Goal: Find specific page/section: Find specific page/section

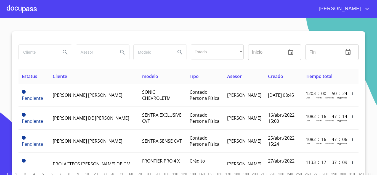
click at [51, 55] on input "search" at bounding box center [38, 52] width 38 height 15
type input "REINMEX"
click at [46, 50] on input "search" at bounding box center [38, 52] width 38 height 15
type input "REINMEX"
